Goal: Task Accomplishment & Management: Complete application form

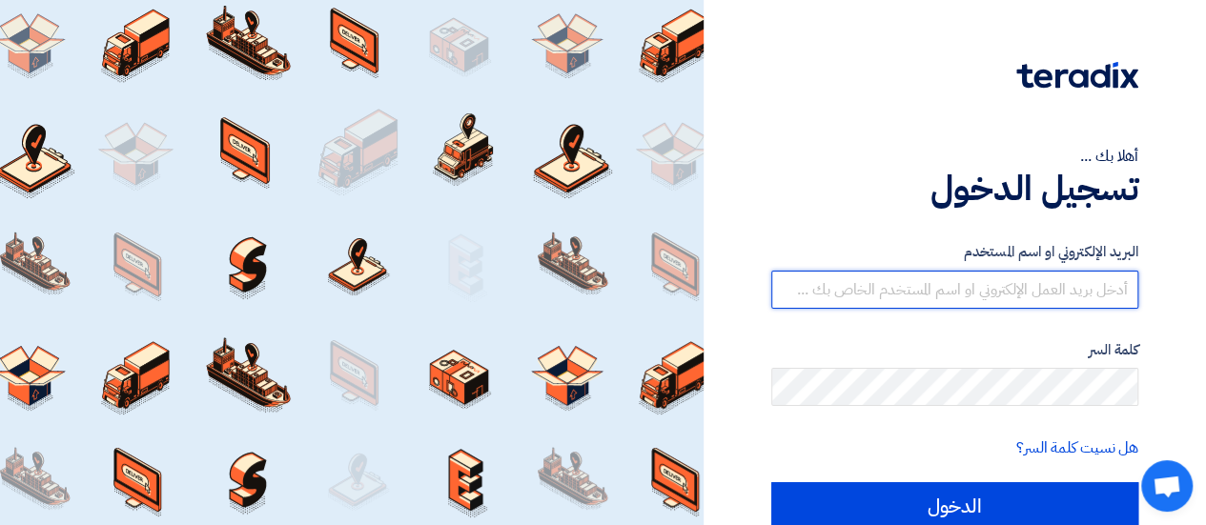
click at [921, 285] on input "text" at bounding box center [954, 290] width 367 height 38
type input "ث"
type input "e"
type input "[EMAIL_ADDRESS][DOMAIN_NAME]"
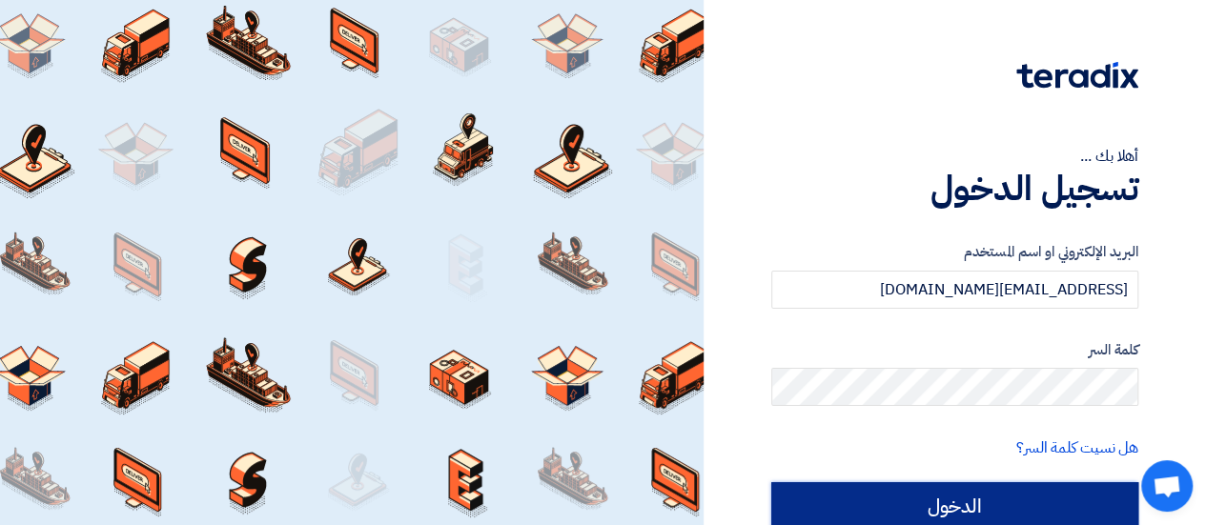
click at [963, 499] on input "الدخول" at bounding box center [954, 506] width 367 height 48
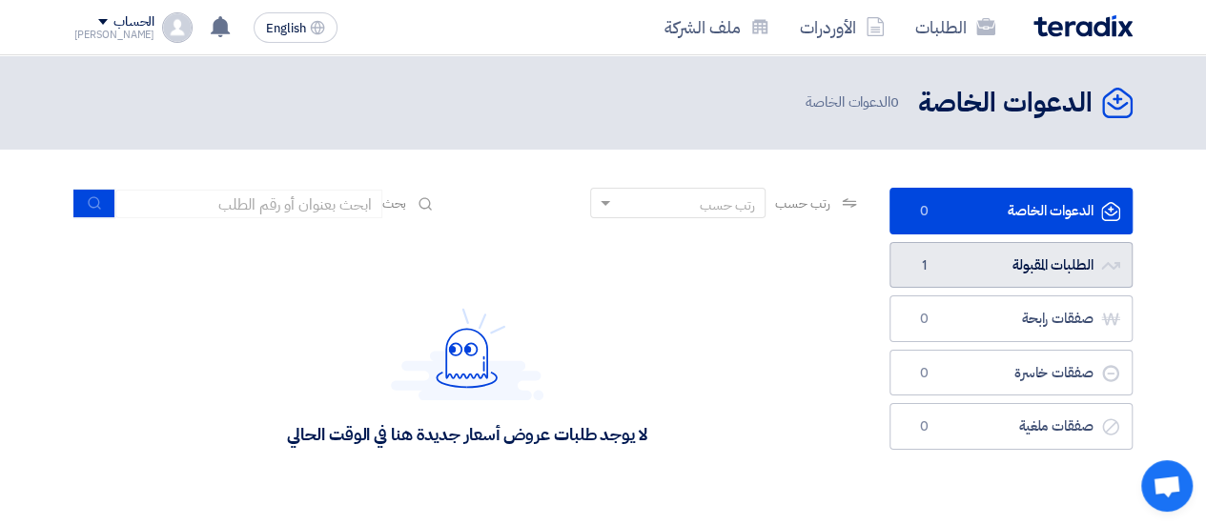
click at [1044, 259] on link "الطلبات المقبولة الطلبات المقبولة 1" at bounding box center [1010, 265] width 243 height 47
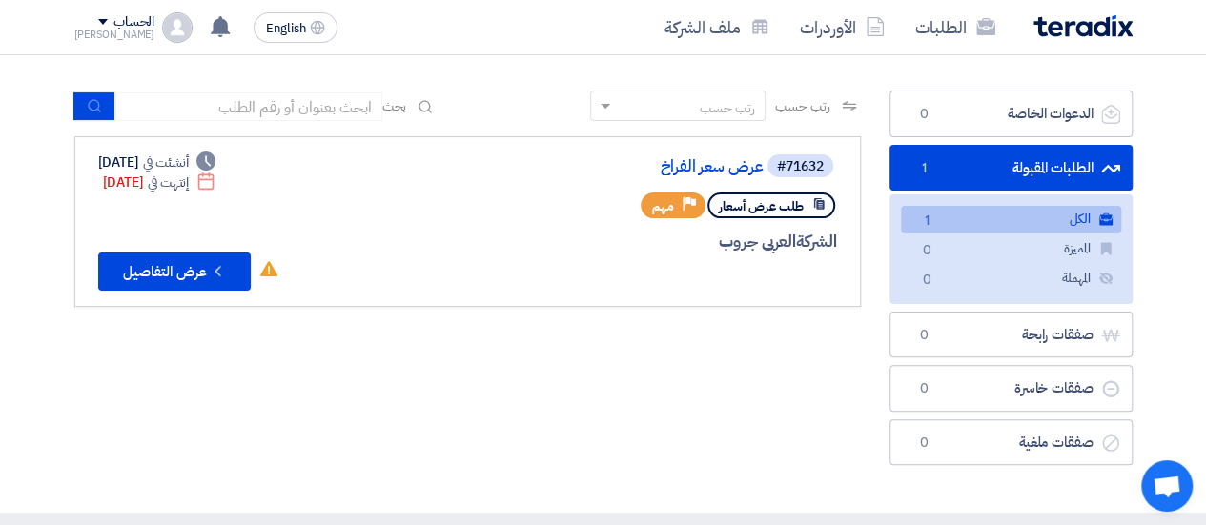
scroll to position [152, 0]
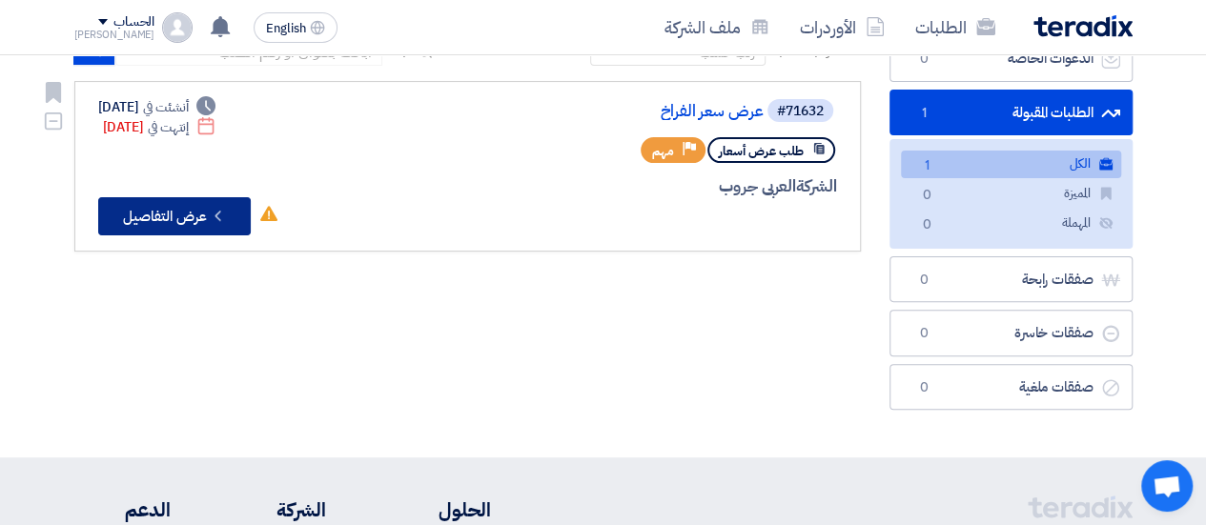
click at [171, 209] on button "Check details عرض التفاصيل" at bounding box center [174, 216] width 152 height 38
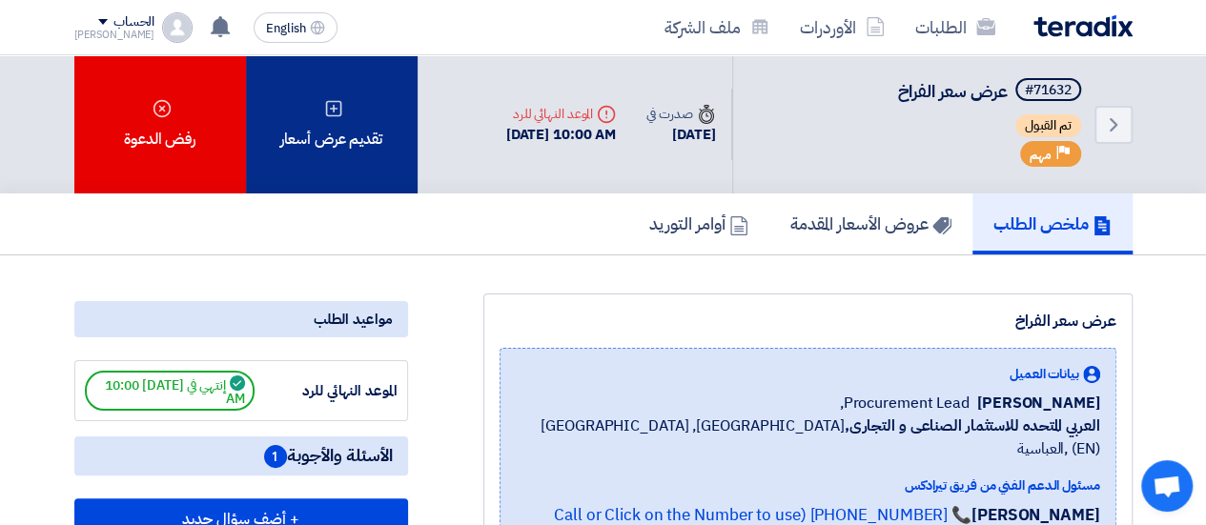
click at [320, 126] on div "تقديم عرض أسعار" at bounding box center [332, 124] width 172 height 138
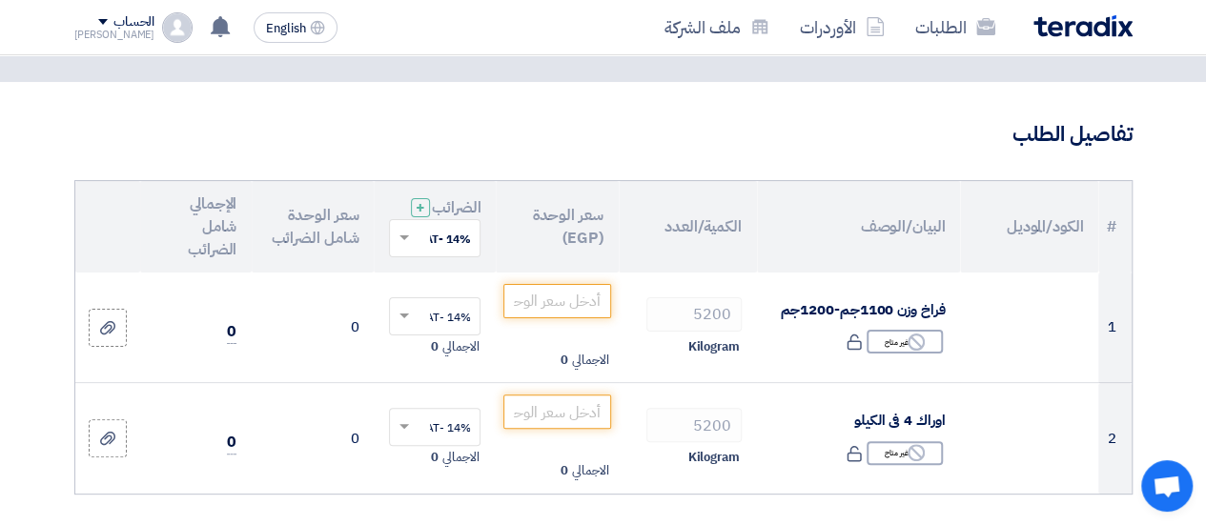
scroll to position [89, 0]
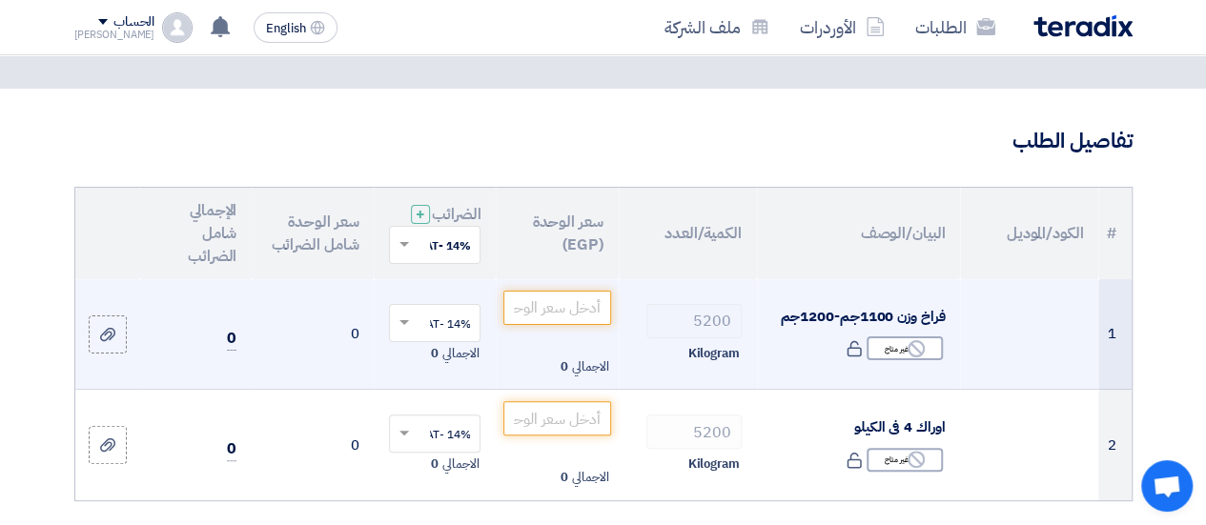
click at [185, 329] on td "0" at bounding box center [195, 334] width 111 height 111
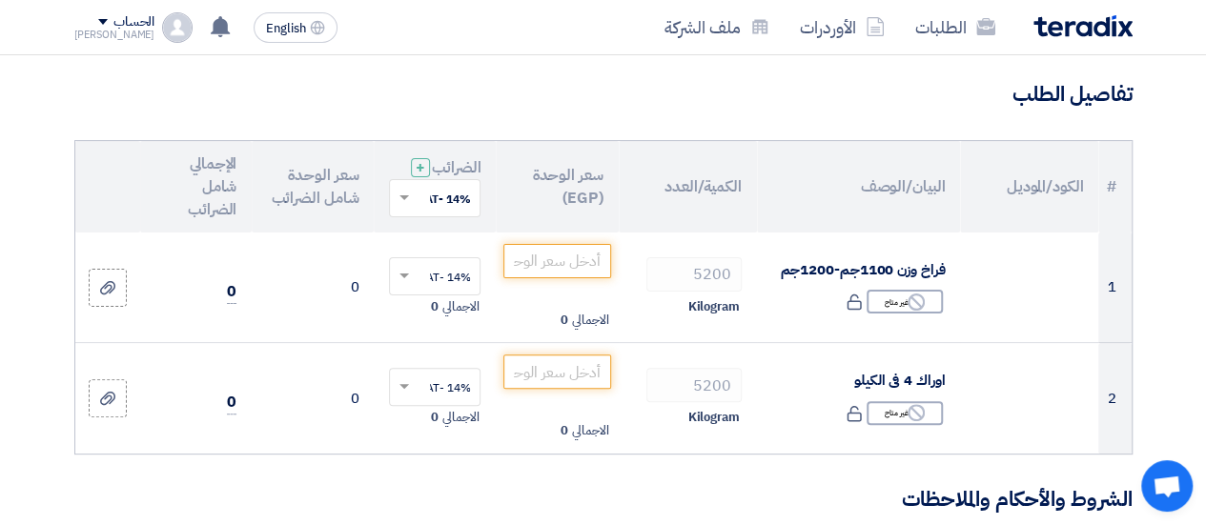
scroll to position [127, 0]
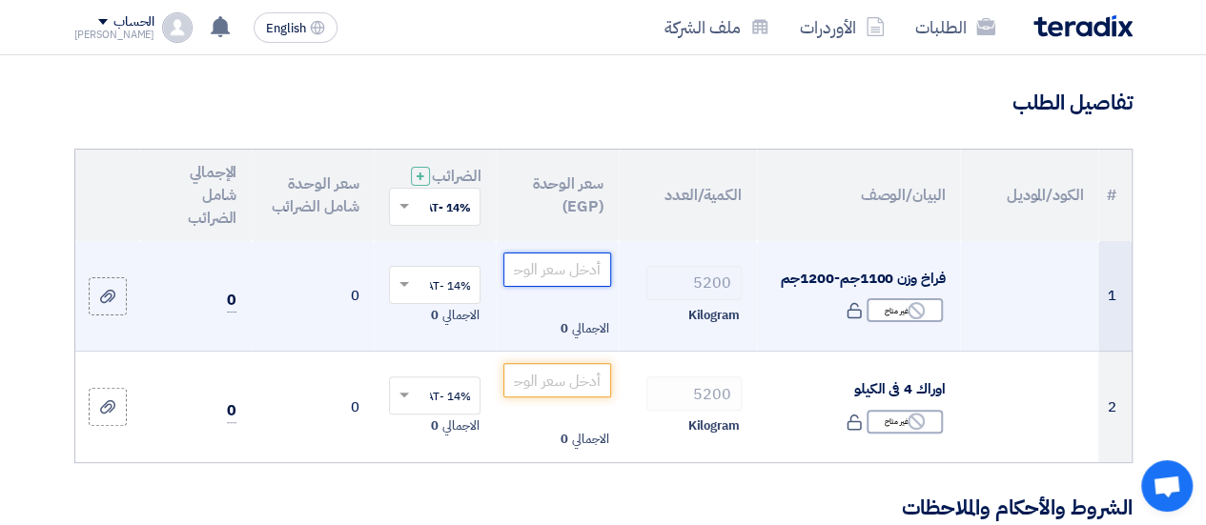
click at [557, 287] on input "number" at bounding box center [556, 270] width 107 height 34
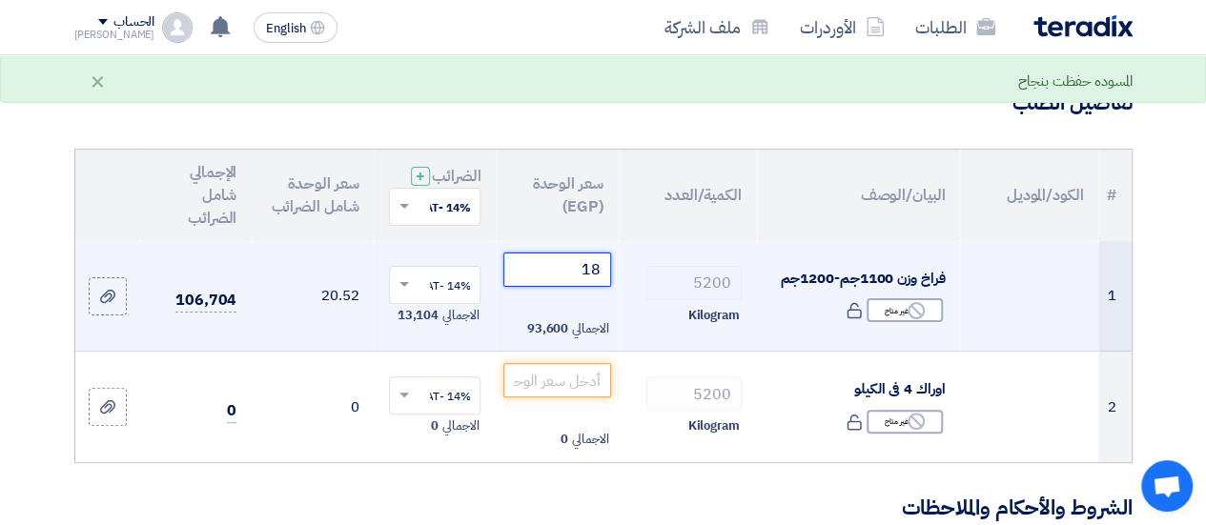
type input "1"
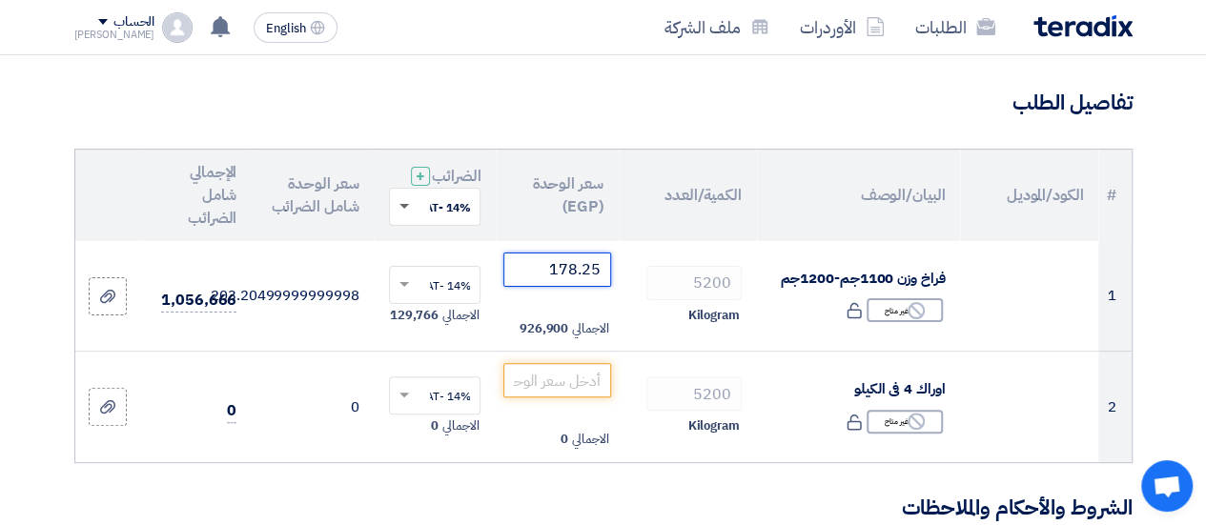
type input "178.25"
click at [403, 211] on span at bounding box center [404, 207] width 10 height 7
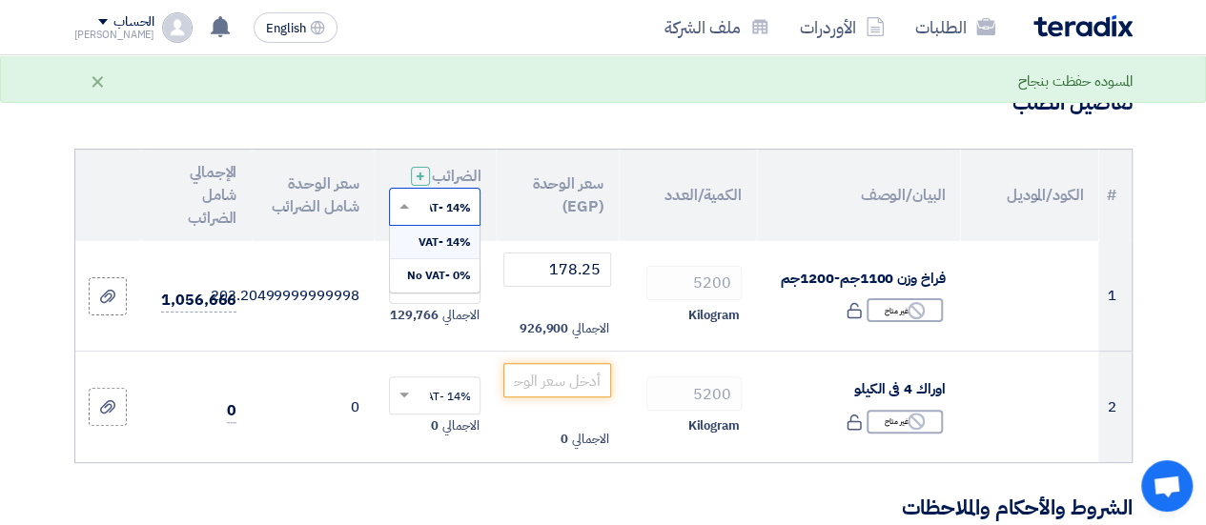
click at [435, 223] on input "text" at bounding box center [444, 208] width 53 height 31
click at [403, 211] on span at bounding box center [404, 207] width 10 height 7
click at [403, 209] on span at bounding box center [404, 206] width 10 height 5
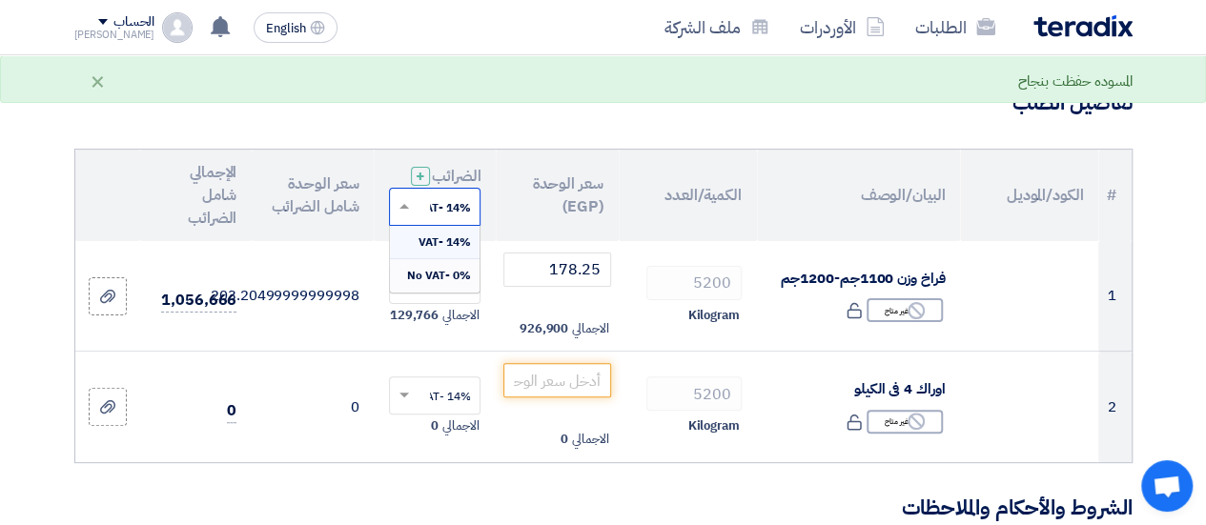
click at [436, 284] on span "0% -No VAT" at bounding box center [438, 275] width 64 height 17
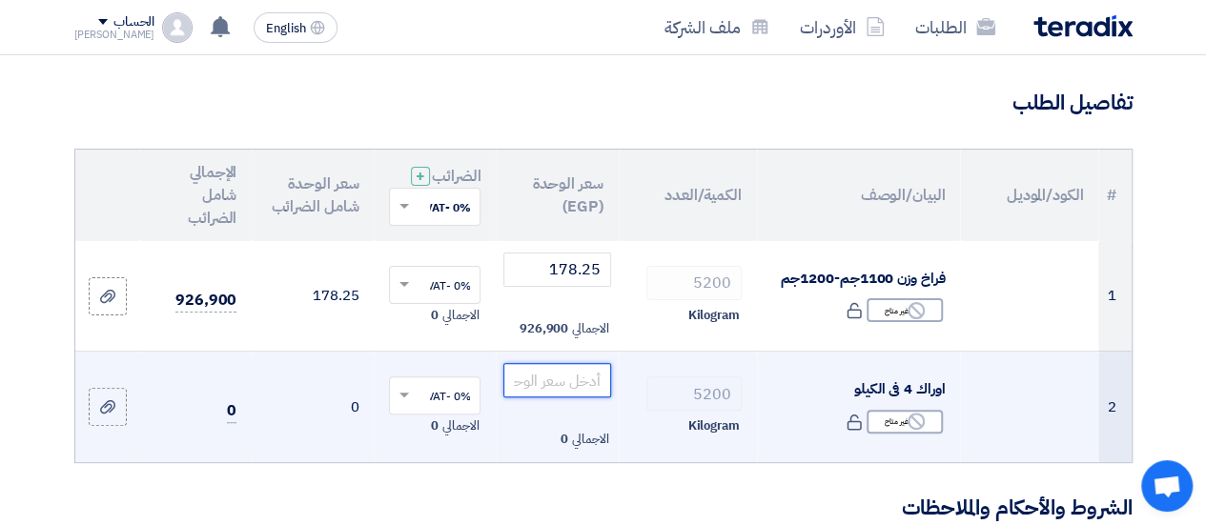
click at [560, 392] on input "number" at bounding box center [556, 380] width 107 height 34
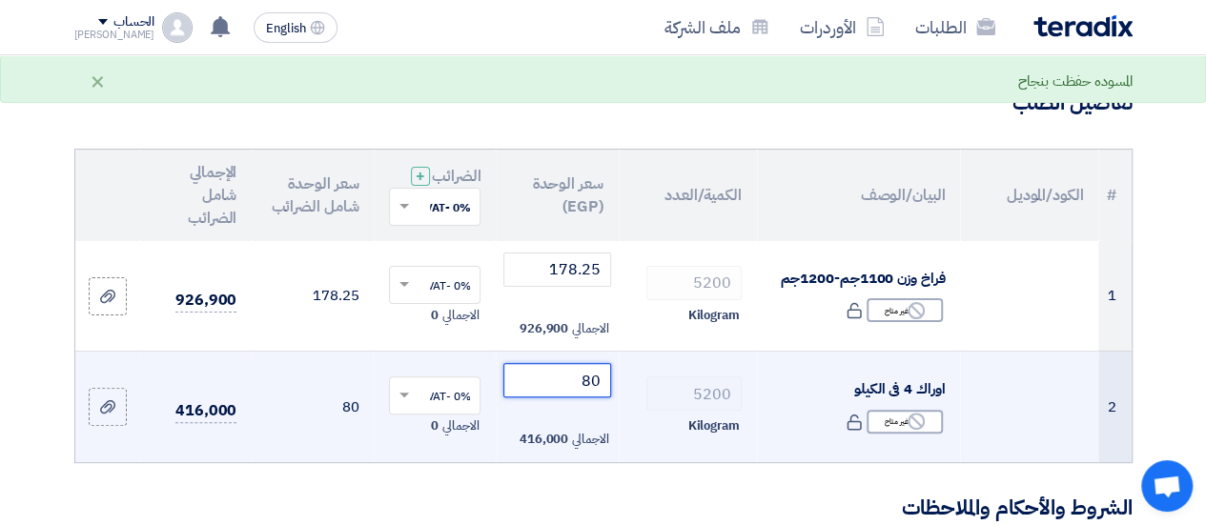
type input "80"
click at [384, 462] on td "0% -No VAT × الاجمالي 0" at bounding box center [435, 407] width 122 height 111
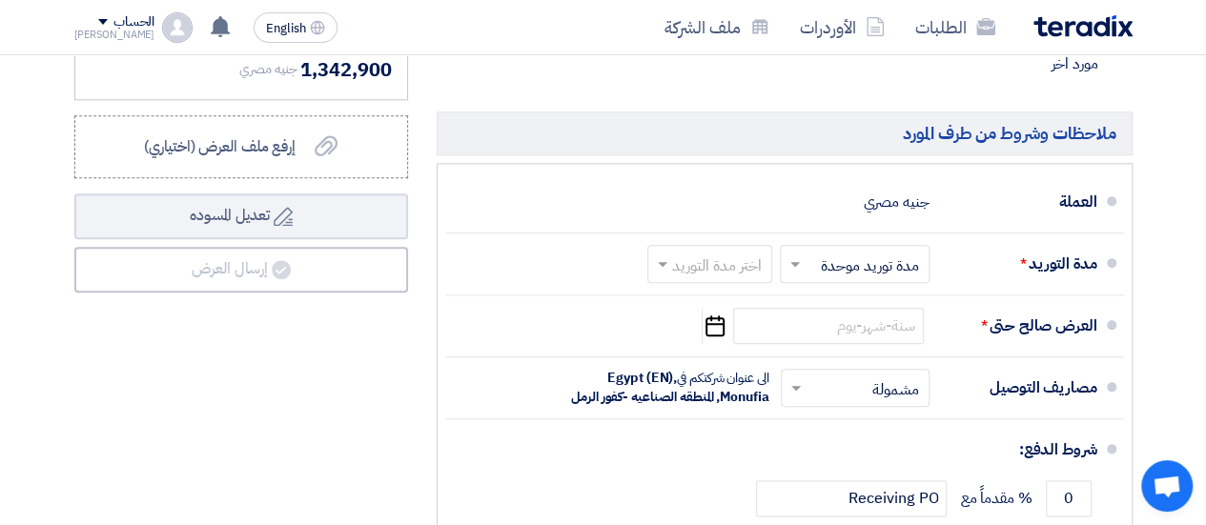
scroll to position [927, 0]
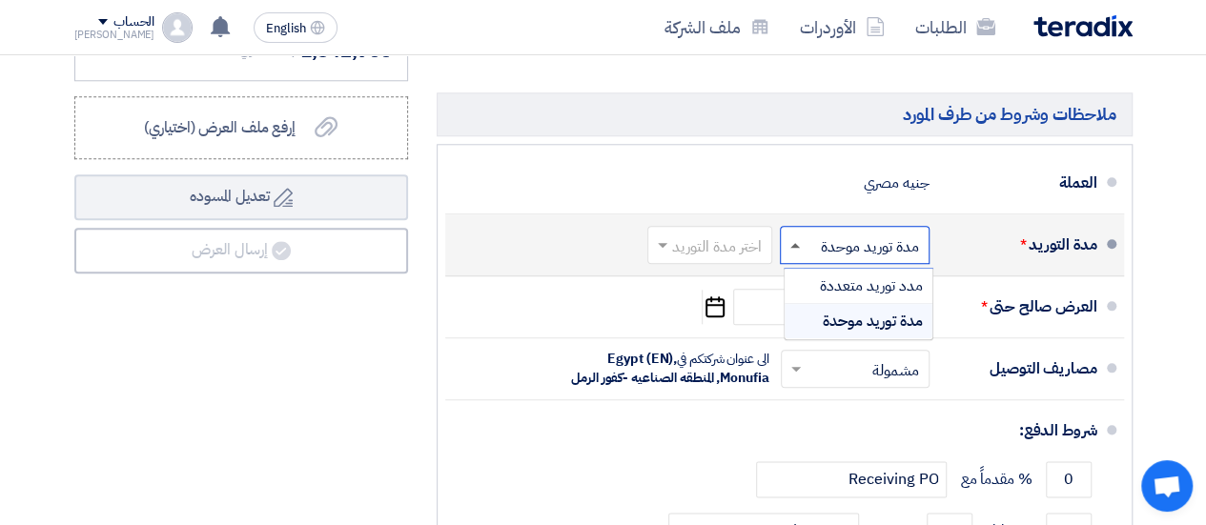
click at [798, 248] on span at bounding box center [795, 245] width 10 height 5
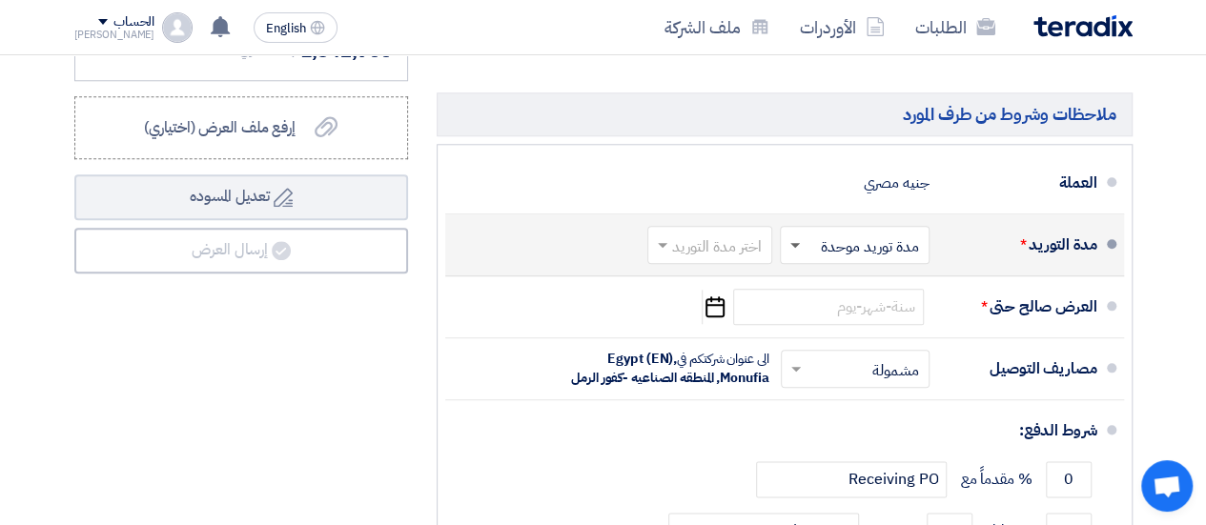
click at [798, 250] on span at bounding box center [795, 246] width 10 height 7
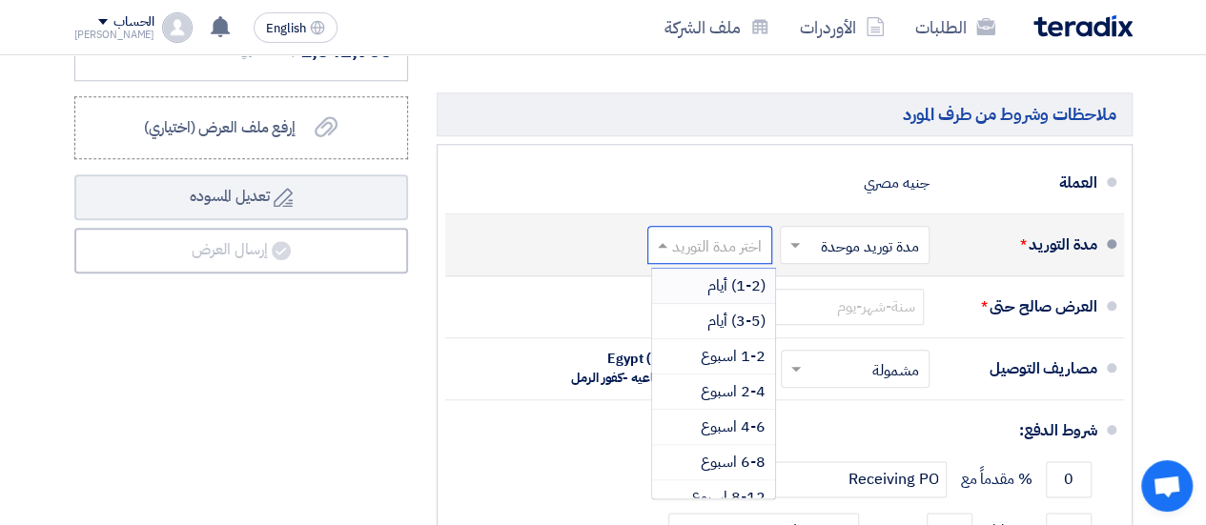
click at [711, 254] on input "text" at bounding box center [705, 247] width 115 height 28
click at [708, 329] on span "(3-5) أيام" at bounding box center [736, 321] width 58 height 23
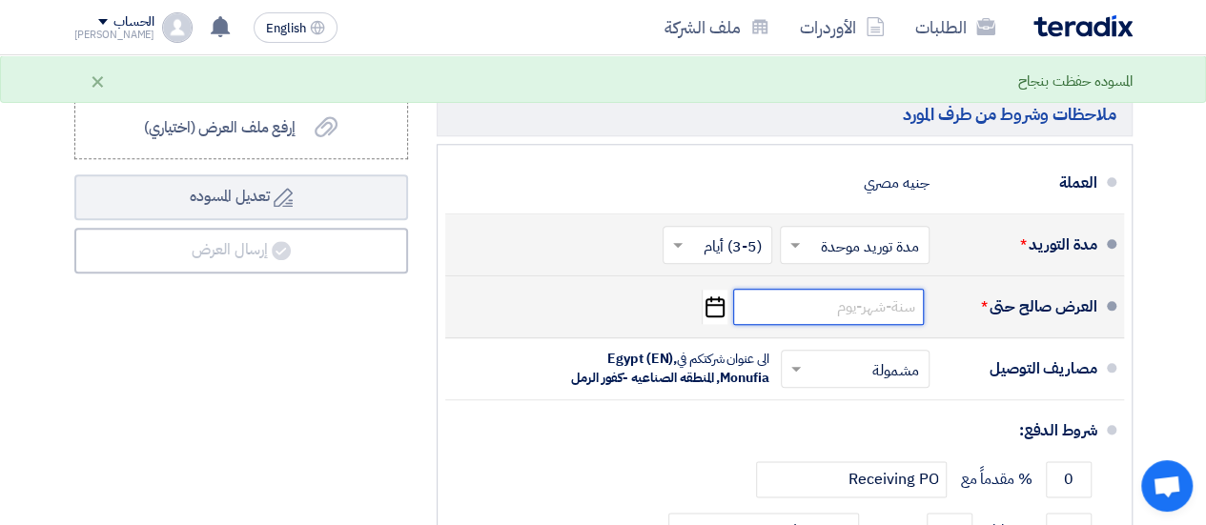
click at [787, 322] on input at bounding box center [828, 307] width 191 height 36
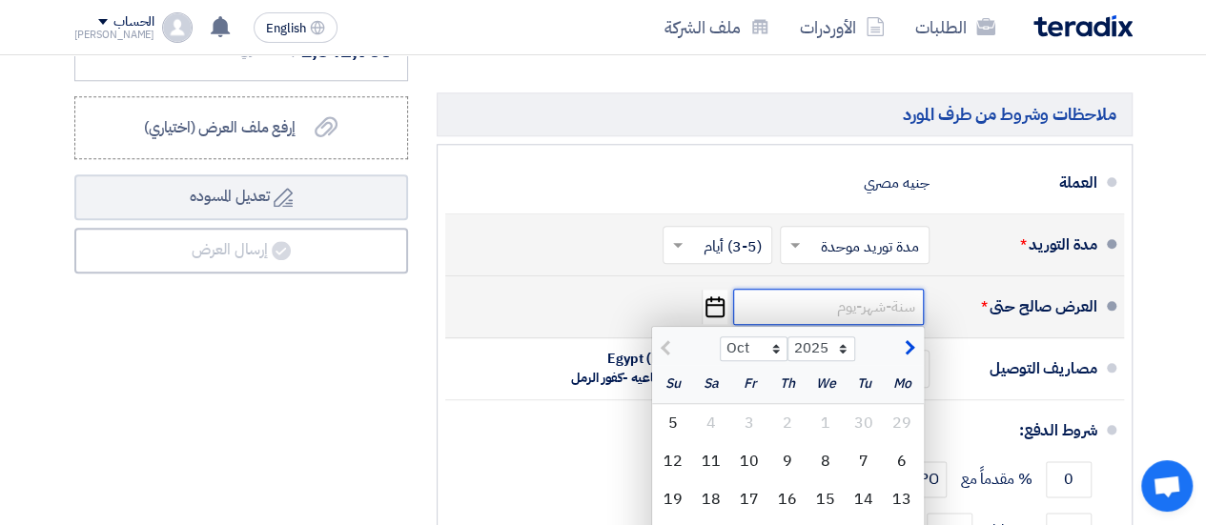
click at [787, 322] on input at bounding box center [828, 307] width 191 height 36
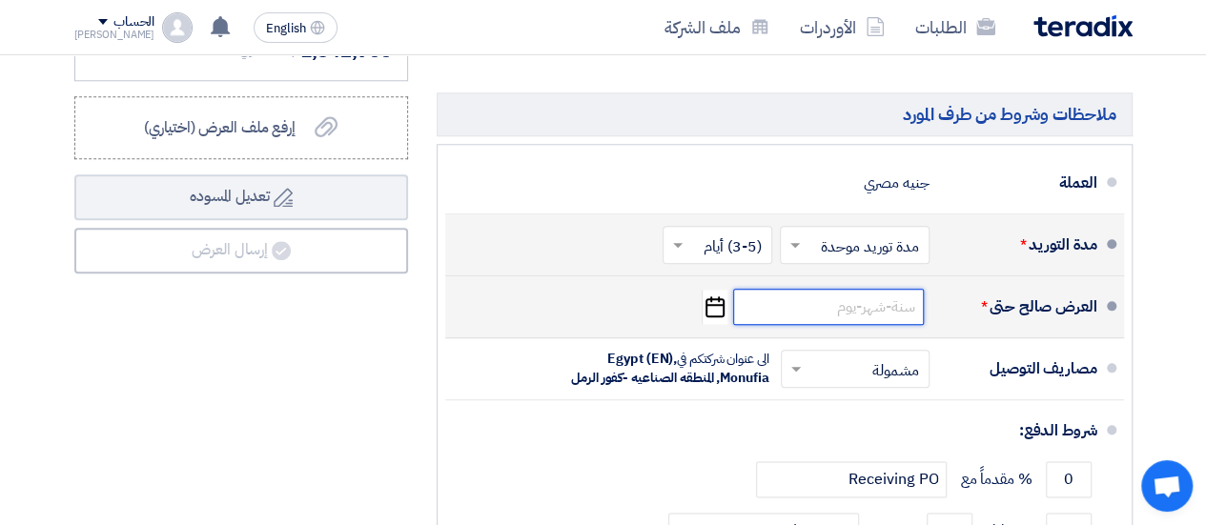
click at [799, 319] on input at bounding box center [828, 307] width 191 height 36
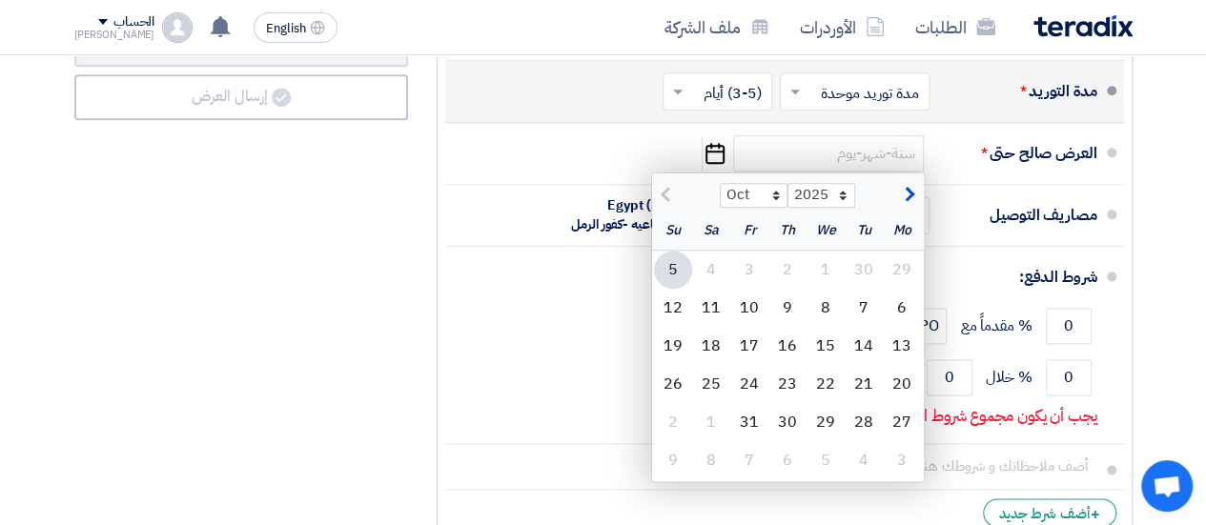
scroll to position [1118, 0]
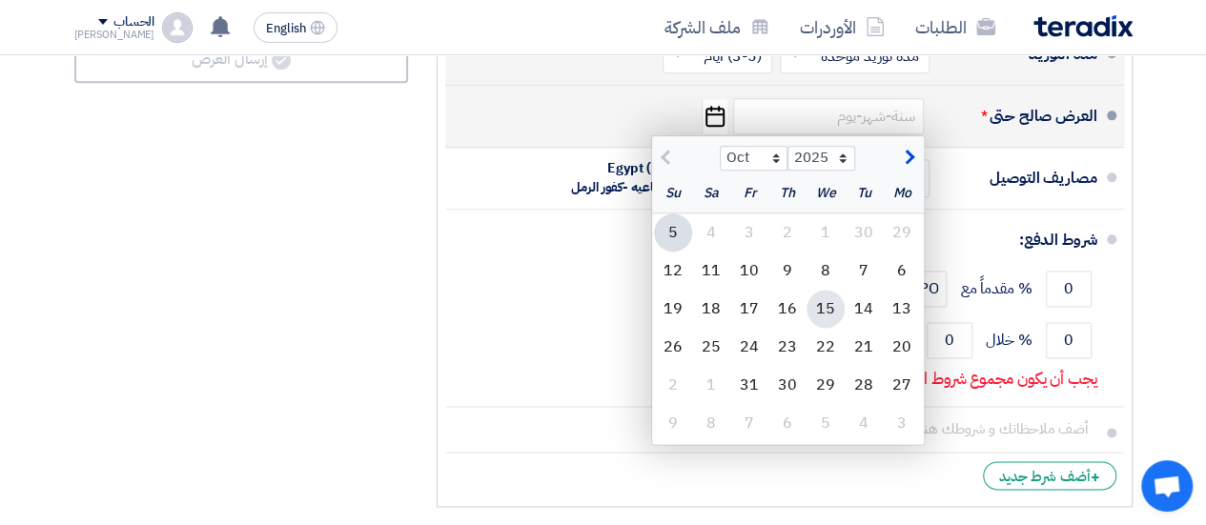
click at [821, 315] on div "15" at bounding box center [825, 309] width 38 height 38
type input "[DATE]"
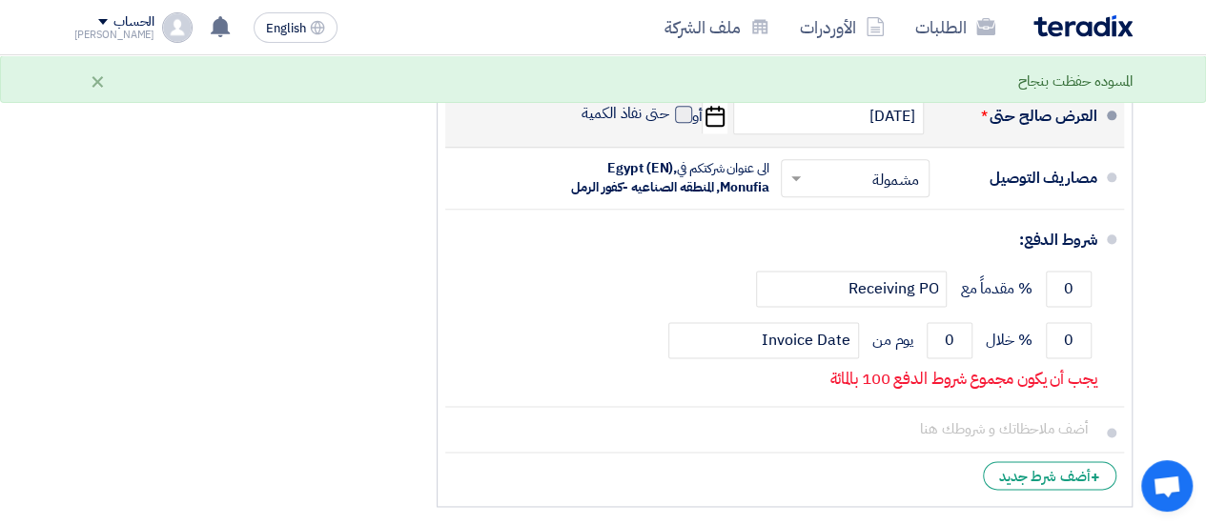
click at [681, 123] on span at bounding box center [683, 114] width 17 height 17
click at [669, 126] on input "حتى نفاذ الكمية" at bounding box center [623, 122] width 91 height 36
checkbox input "true"
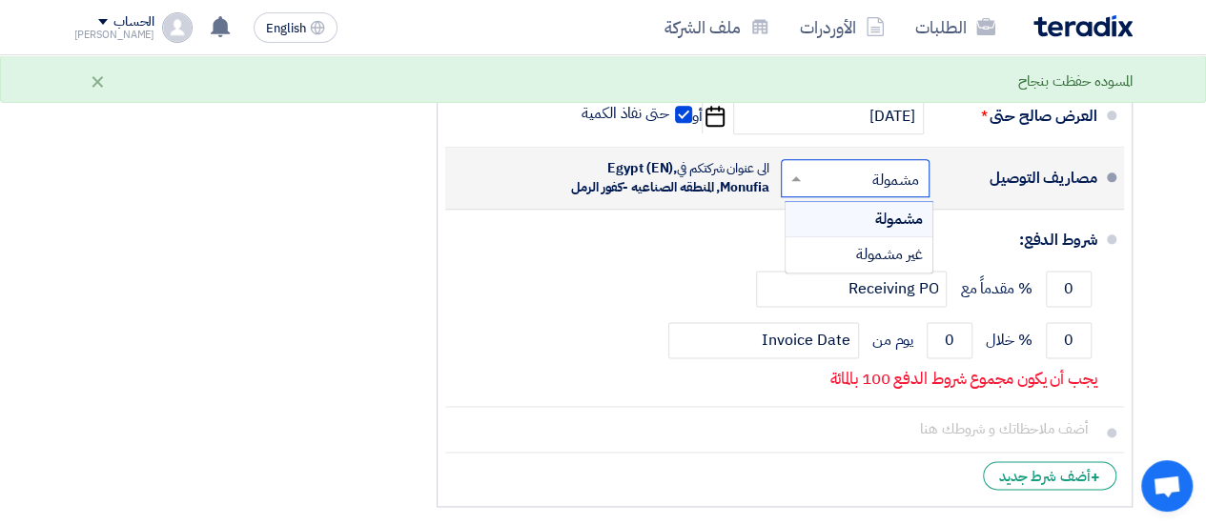
click at [809, 193] on input "text" at bounding box center [850, 180] width 139 height 28
click at [828, 230] on div "مشمولة" at bounding box center [858, 219] width 147 height 35
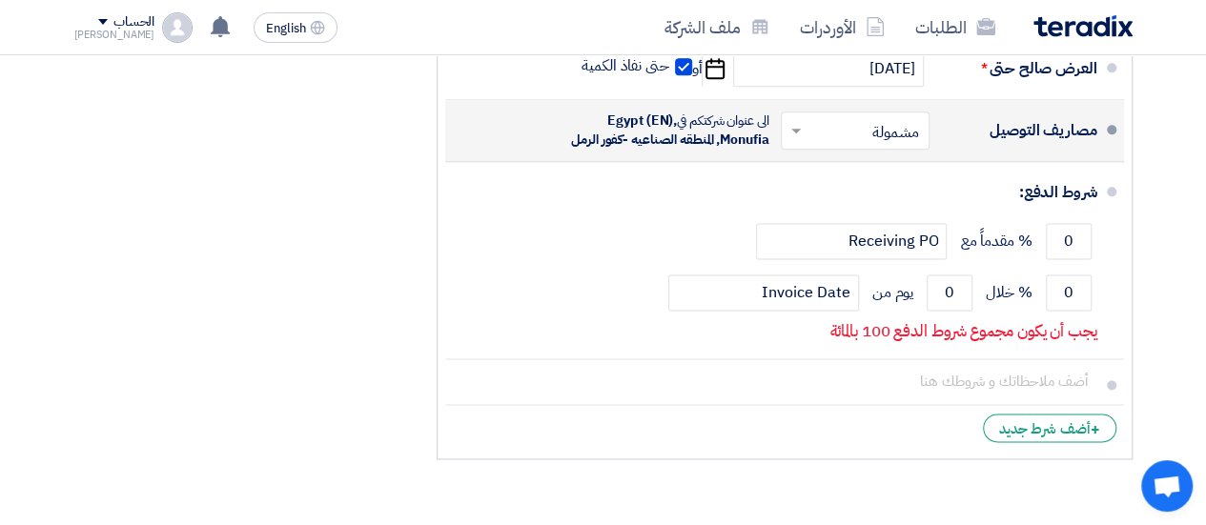
scroll to position [1194, 0]
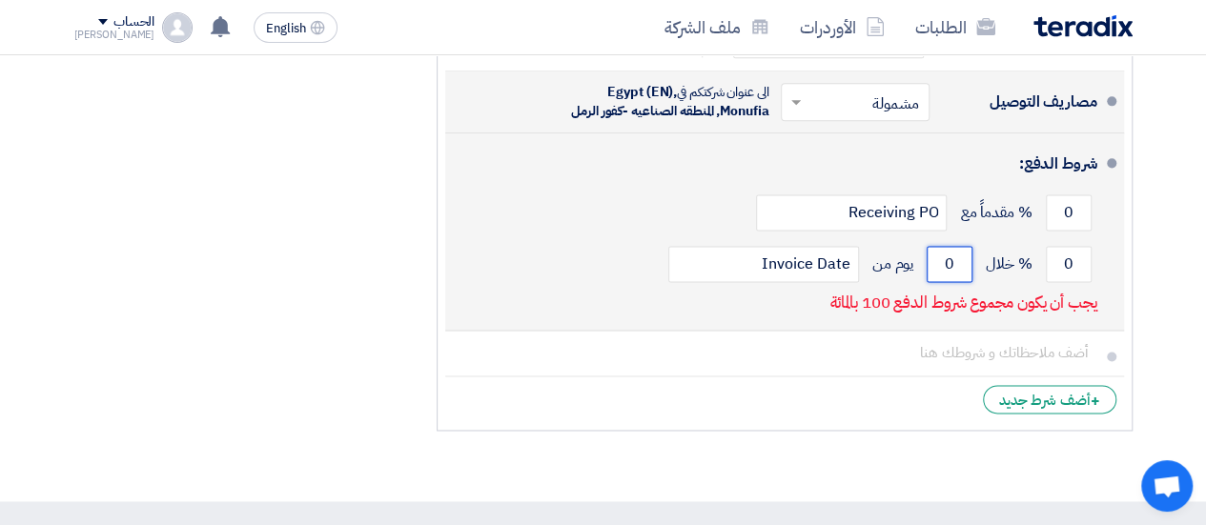
click at [963, 282] on input "0" at bounding box center [949, 264] width 46 height 36
click at [1062, 272] on input "0" at bounding box center [1068, 264] width 46 height 36
type input "0"
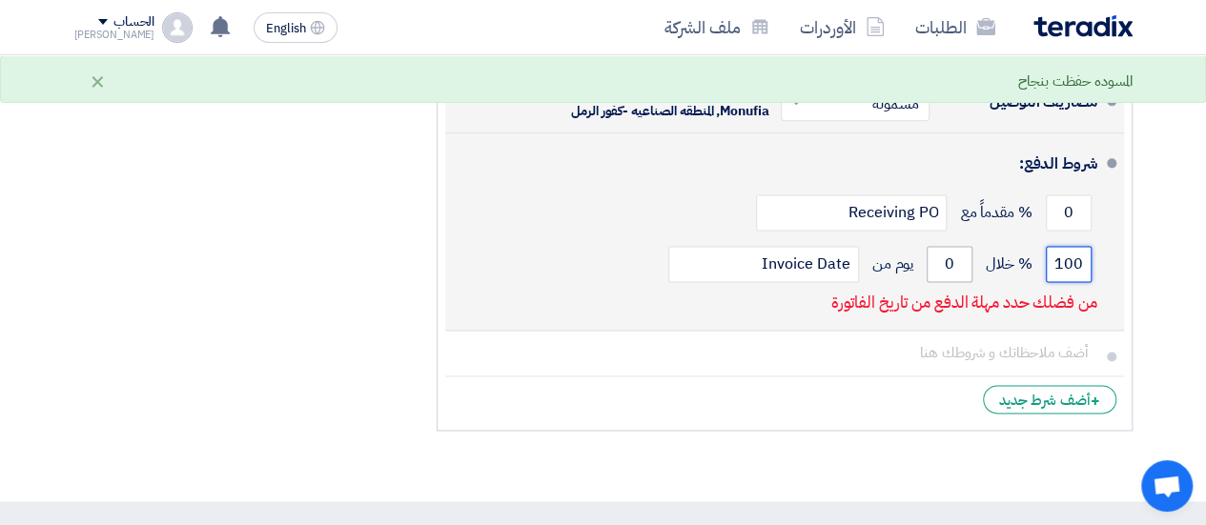
type input "100"
click at [945, 274] on input "0" at bounding box center [949, 264] width 46 height 36
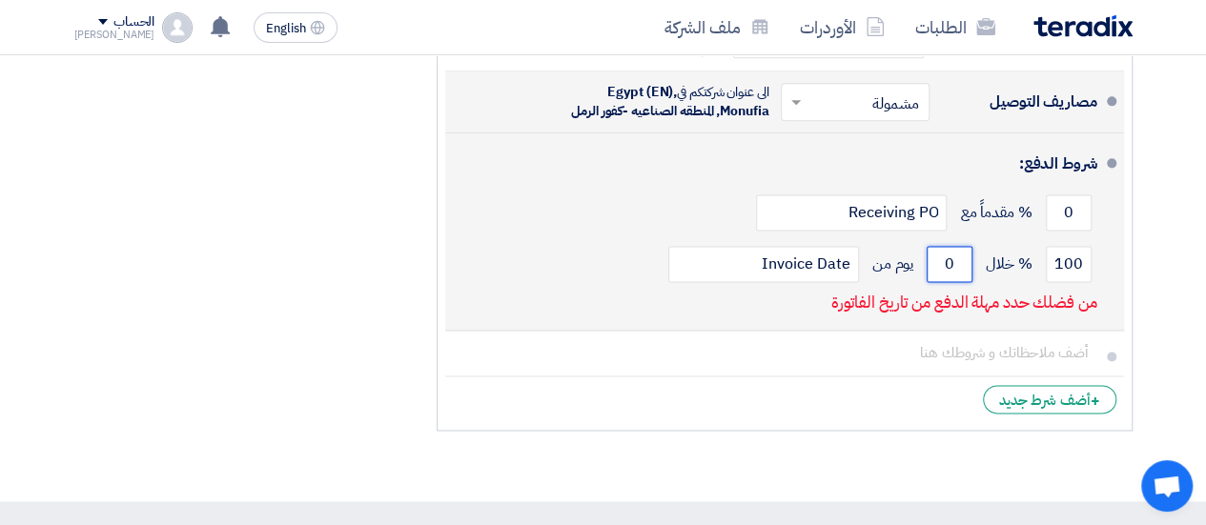
click at [956, 276] on input "0" at bounding box center [949, 264] width 46 height 36
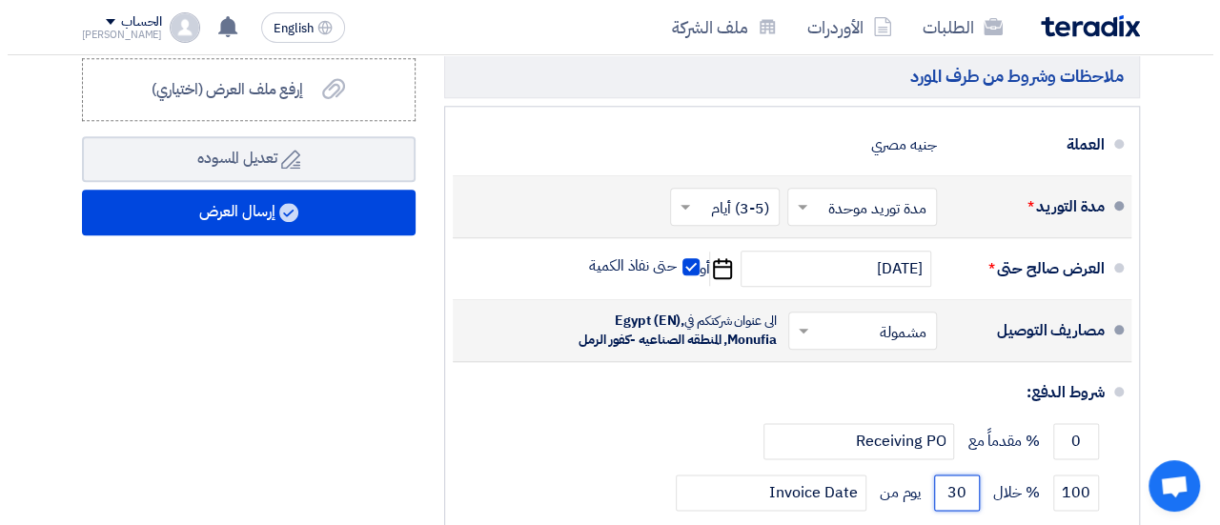
scroll to position [877, 0]
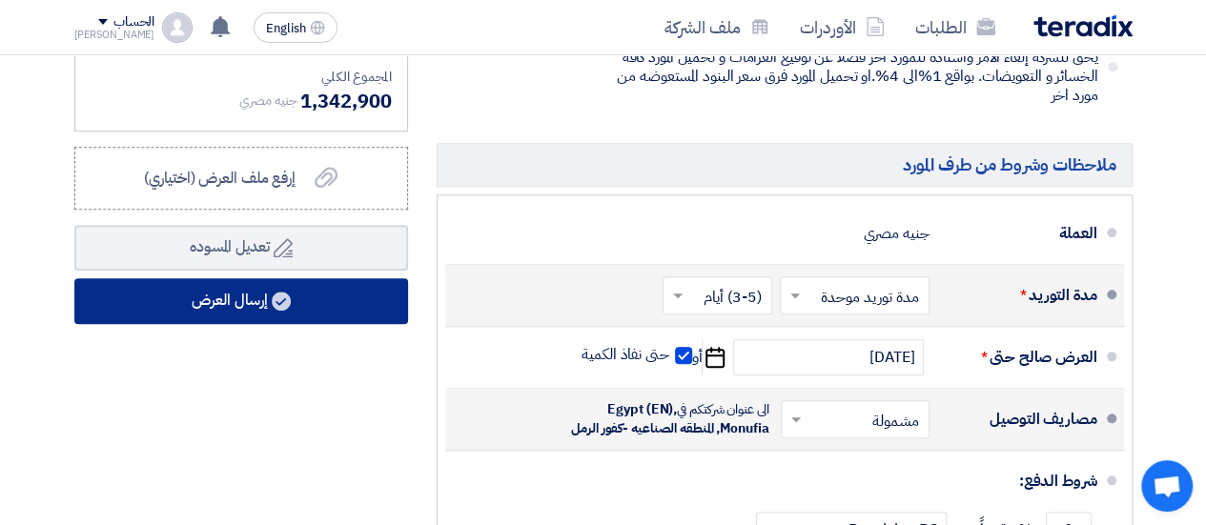
type input "30"
click at [229, 314] on button "إرسال العرض" at bounding box center [241, 301] width 334 height 46
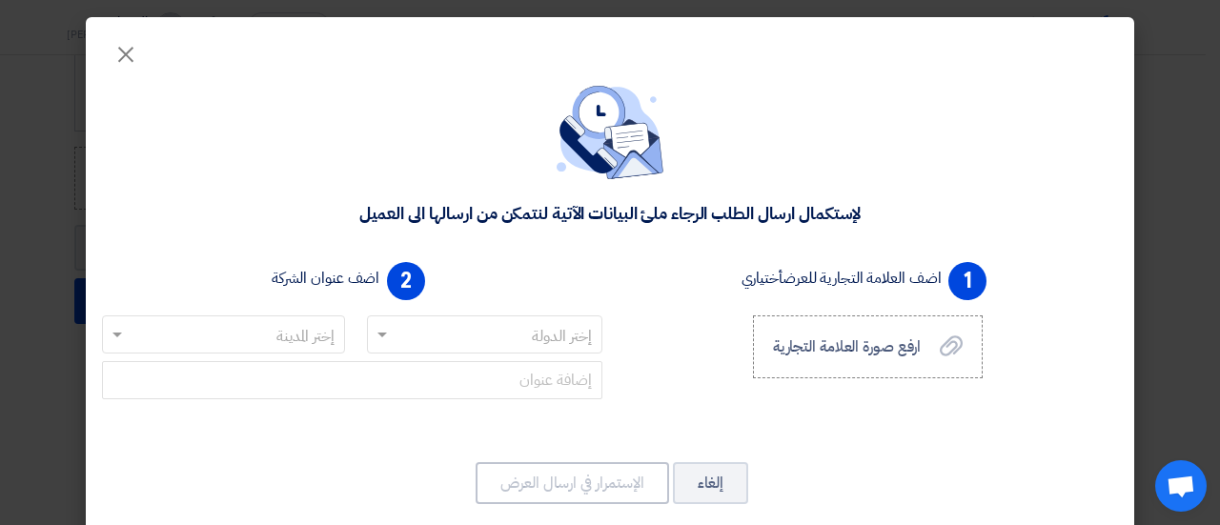
click at [503, 332] on input "text" at bounding box center [495, 335] width 198 height 31
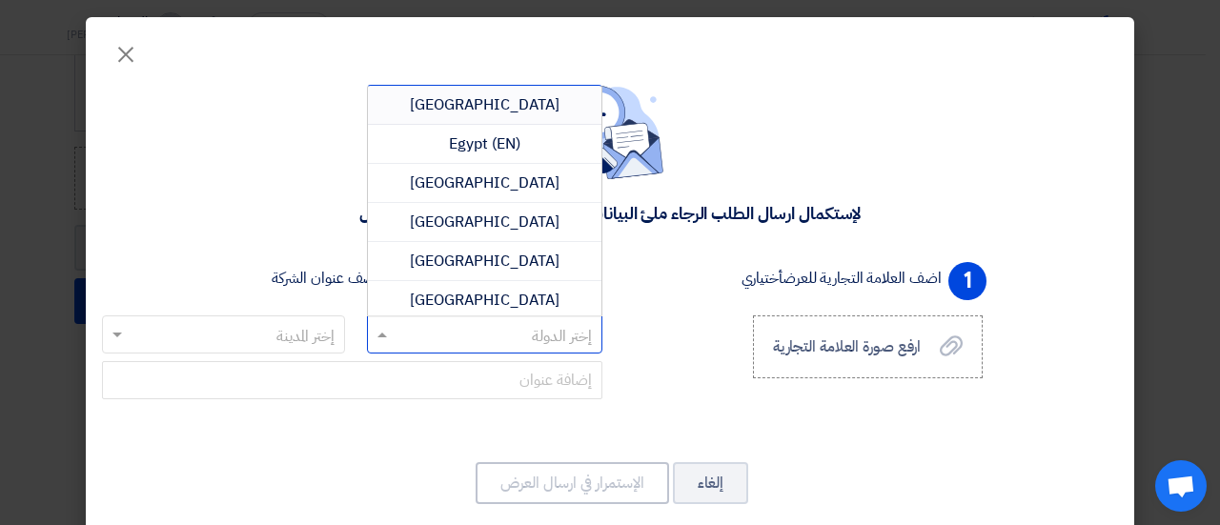
click at [473, 100] on div "[GEOGRAPHIC_DATA]" at bounding box center [485, 105] width 234 height 39
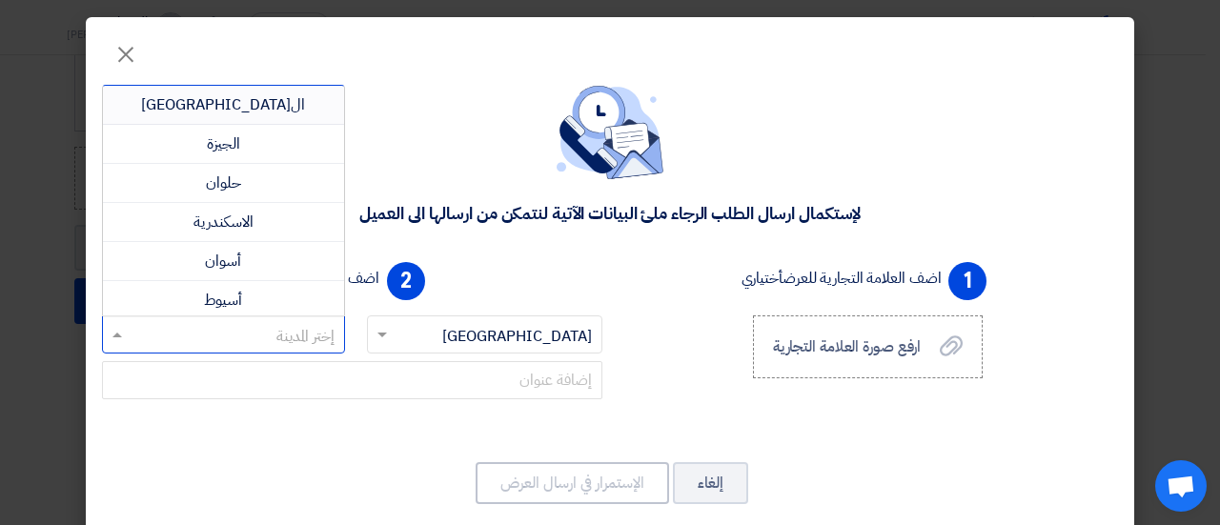
click at [253, 331] on input "text" at bounding box center [234, 335] width 205 height 31
click at [267, 106] on div "ال[GEOGRAPHIC_DATA]" at bounding box center [223, 105] width 241 height 39
click at [227, 335] on input "text" at bounding box center [234, 335] width 205 height 31
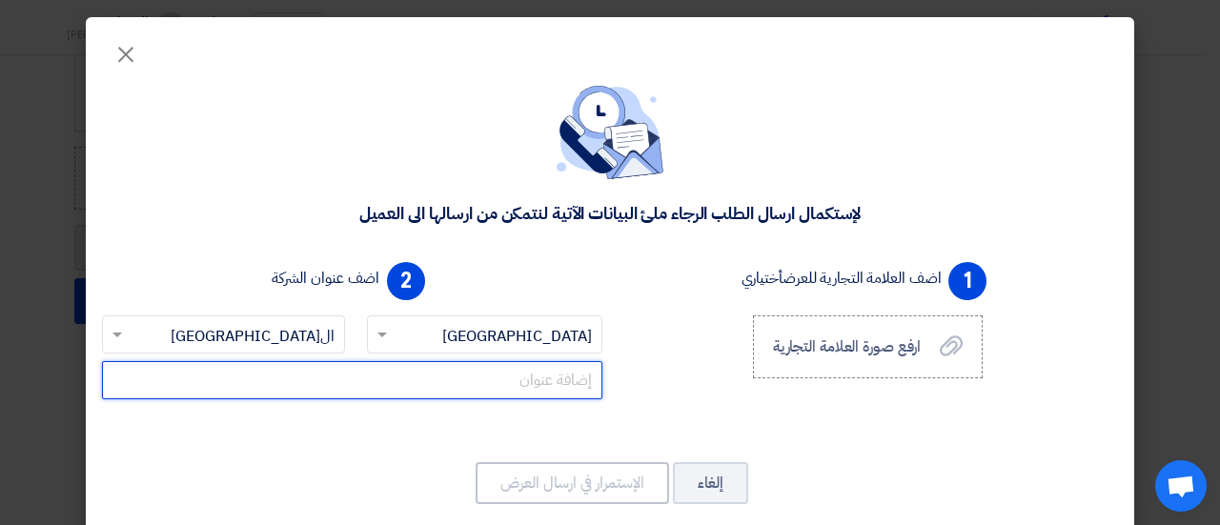
click at [512, 384] on input "text" at bounding box center [352, 380] width 500 height 38
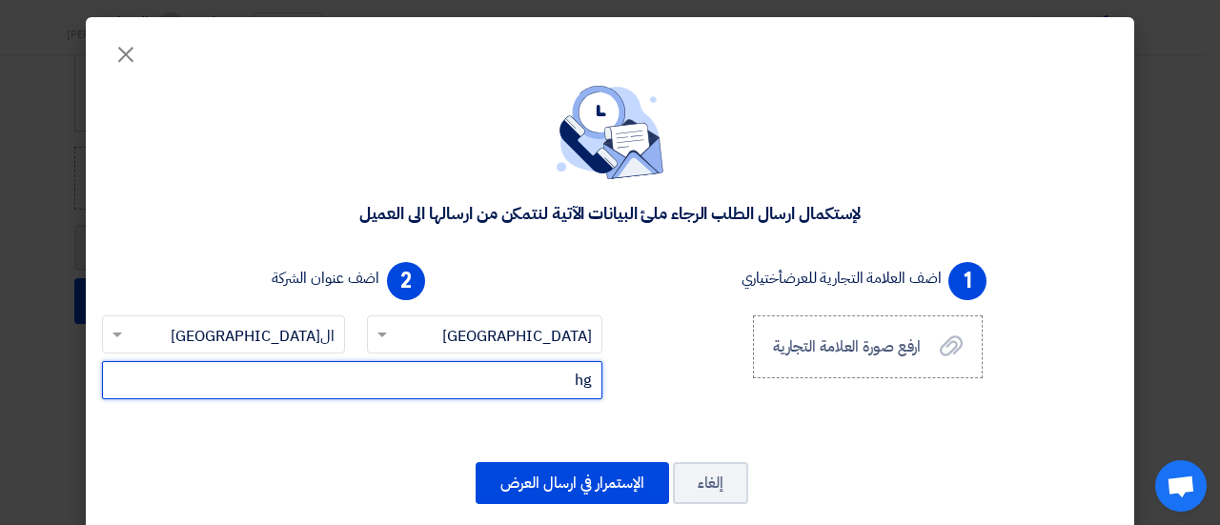
type input "h"
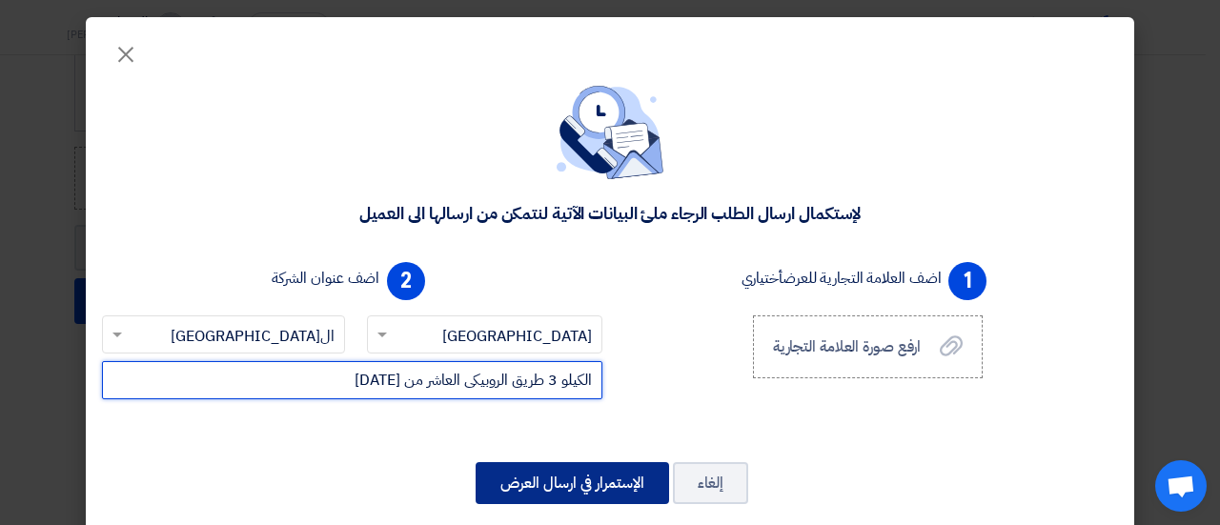
type input "الكيلو 3 طريق الروبيكى العاشر من [DATE]"
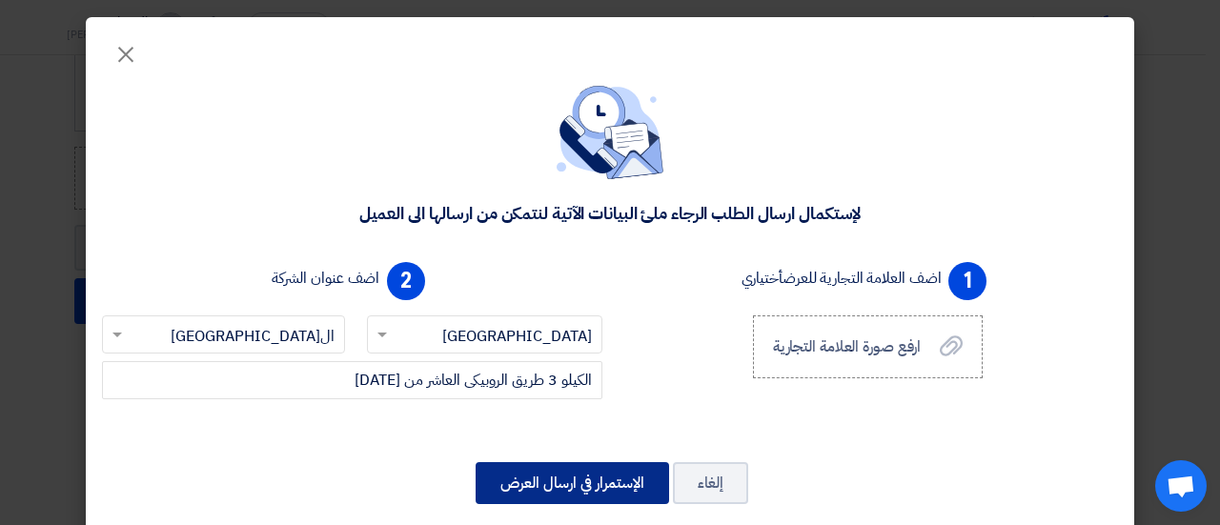
click at [625, 489] on button "الإستمرار في ارسال العرض" at bounding box center [572, 483] width 193 height 42
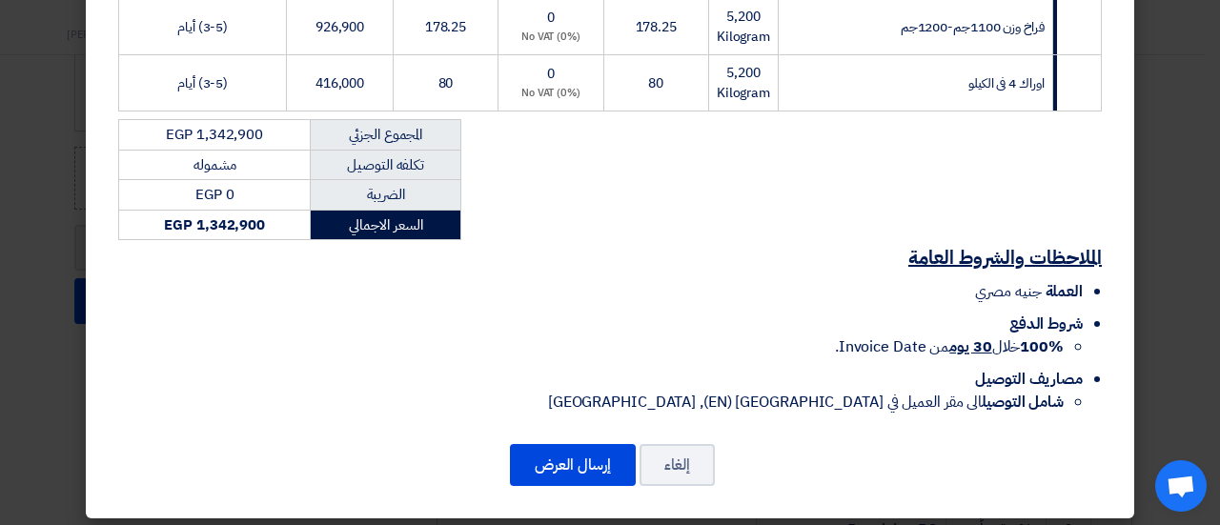
scroll to position [369, 0]
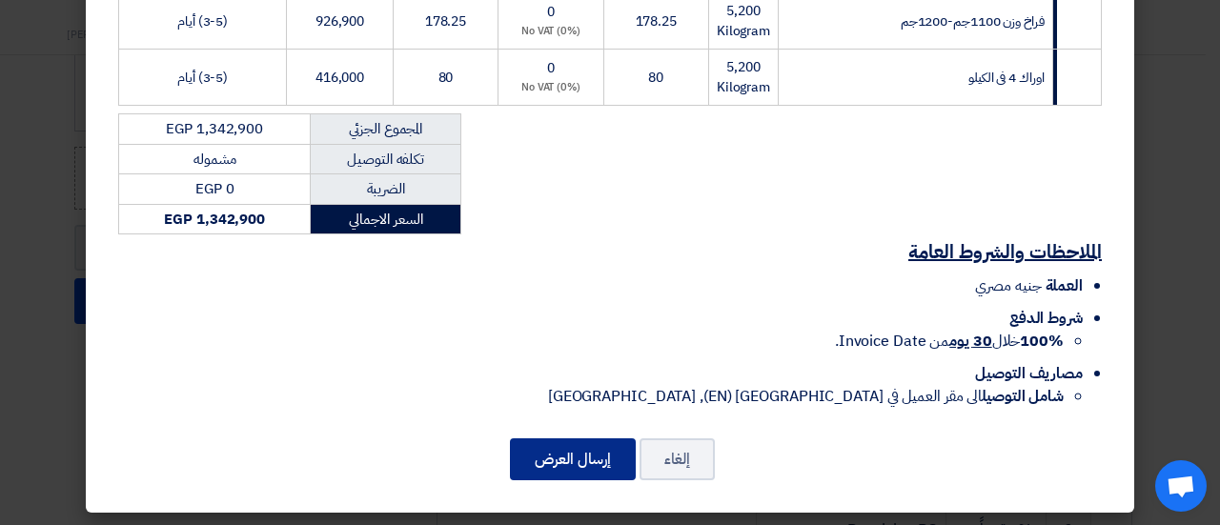
click at [574, 455] on button "إرسال العرض" at bounding box center [573, 459] width 126 height 42
